Goal: Transaction & Acquisition: Book appointment/travel/reservation

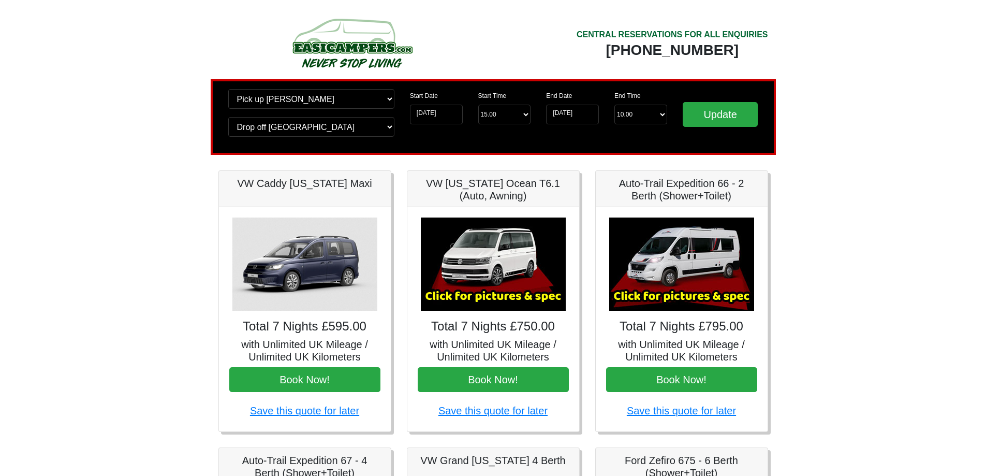
scroll to position [86, 0]
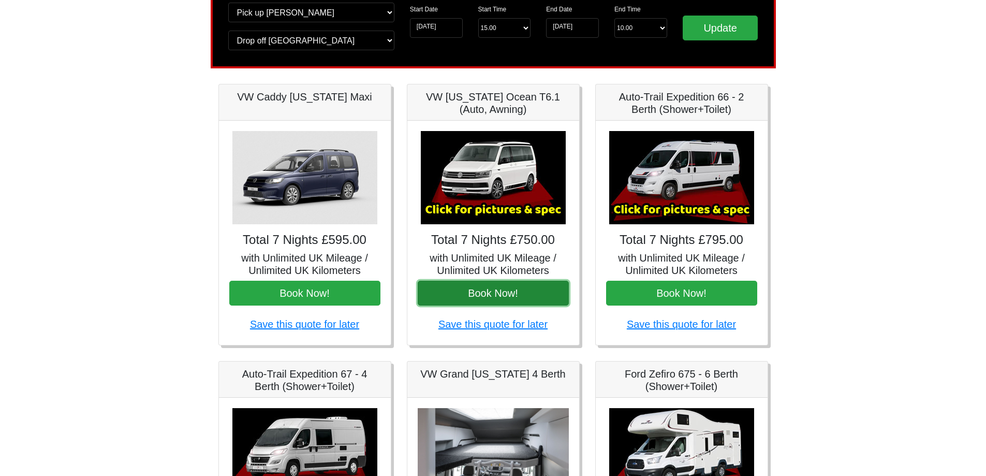
click at [473, 291] on button "Book Now!" at bounding box center [493, 293] width 151 height 25
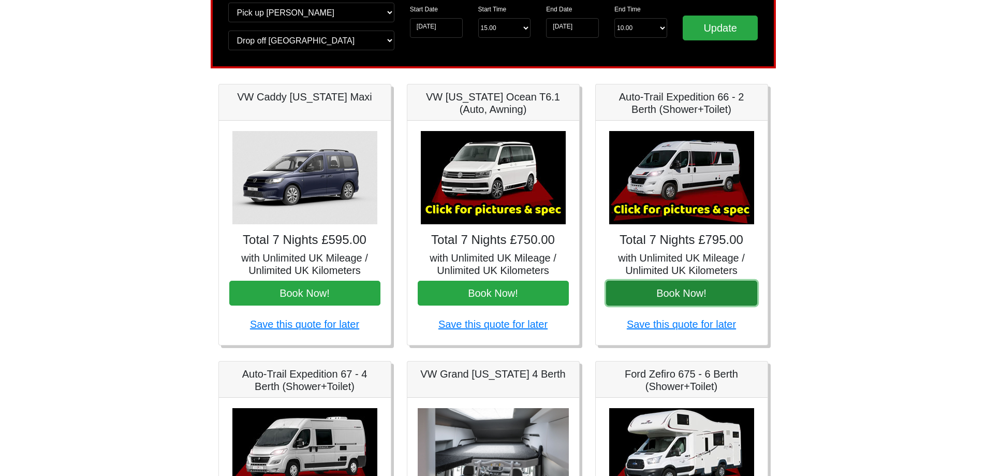
click at [687, 295] on button "Book Now!" at bounding box center [681, 293] width 151 height 25
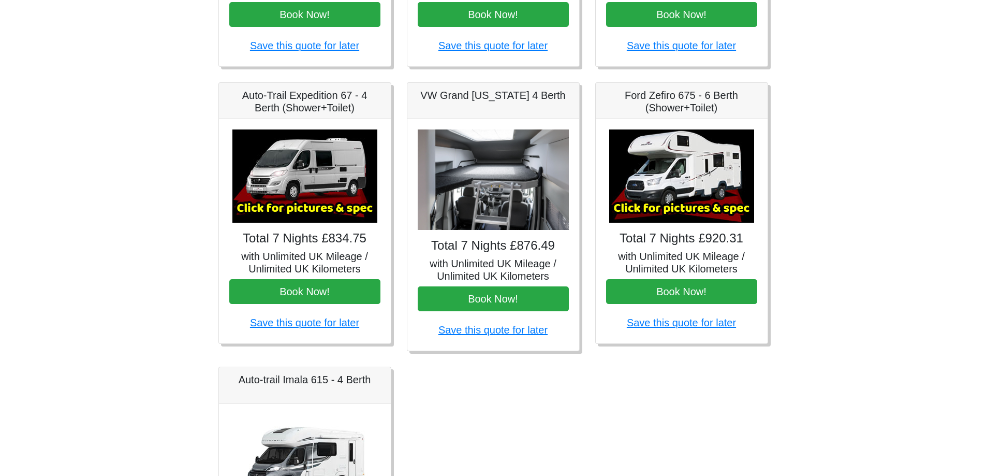
scroll to position [345, 0]
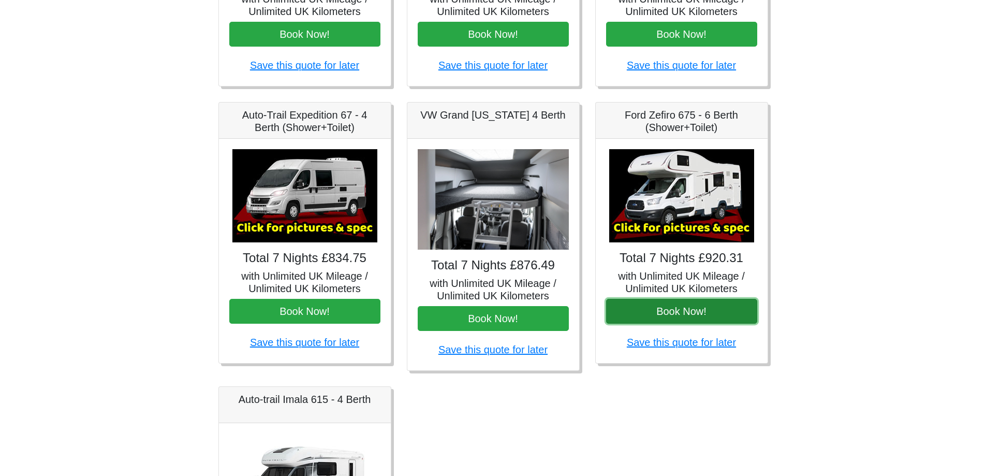
click at [657, 313] on button "Book Now!" at bounding box center [681, 311] width 151 height 25
